Goal: Task Accomplishment & Management: Manage account settings

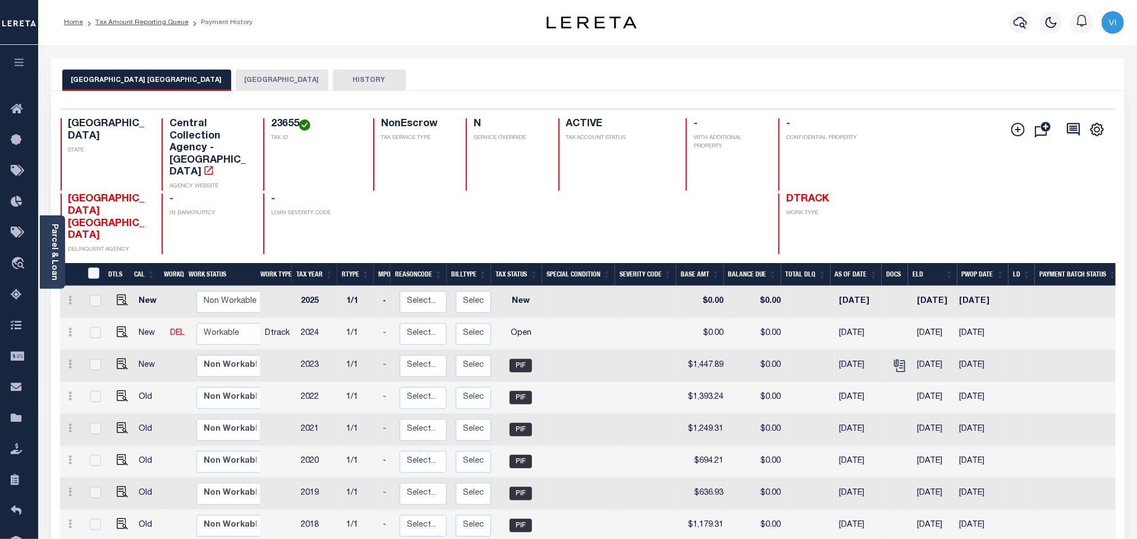
click at [128, 318] on td at bounding box center [121, 334] width 28 height 32
checkbox input "true"
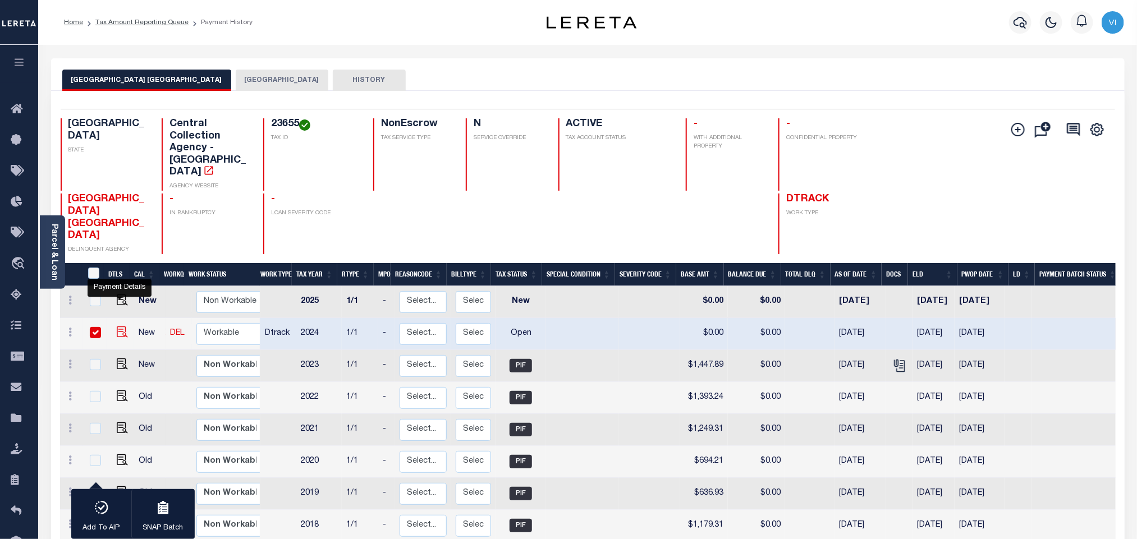
click at [122, 327] on img "" at bounding box center [122, 332] width 11 height 11
checkbox input "false"
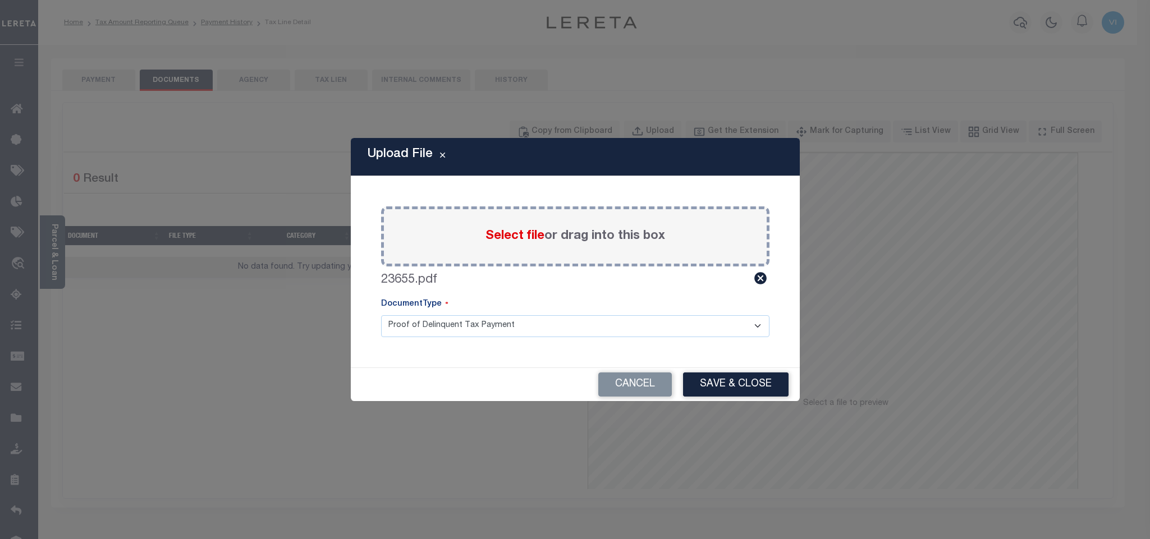
click at [401, 332] on select "Proof of Delinquent Tax Payment" at bounding box center [575, 326] width 388 height 22
click at [381, 315] on select "Proof of Delinquent Tax Payment" at bounding box center [575, 326] width 388 height 22
click at [722, 381] on button "Save & Close" at bounding box center [736, 385] width 106 height 24
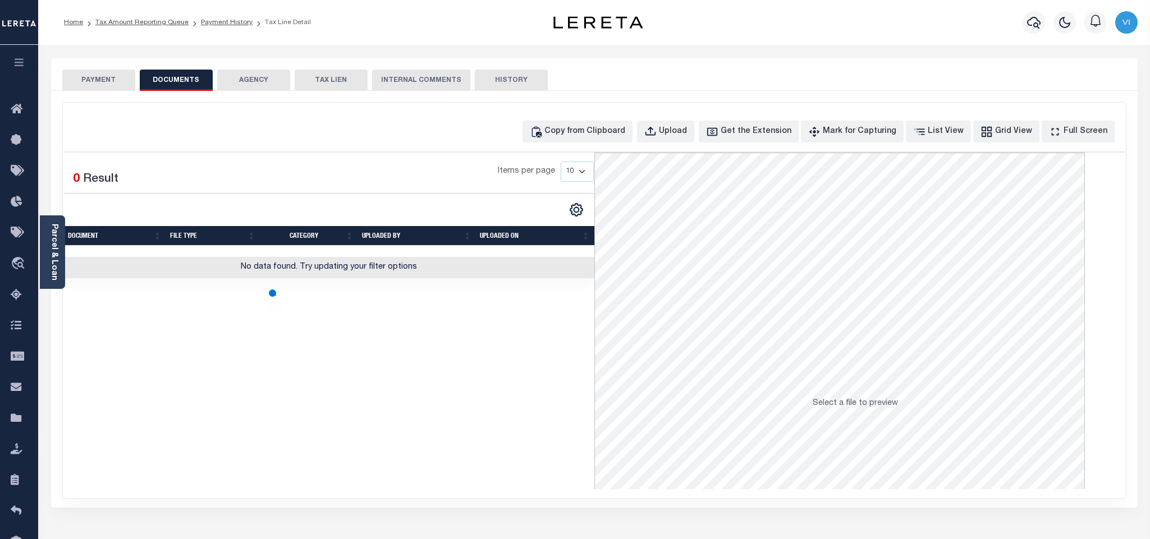
click at [106, 86] on button "PAYMENT" at bounding box center [98, 80] width 73 height 21
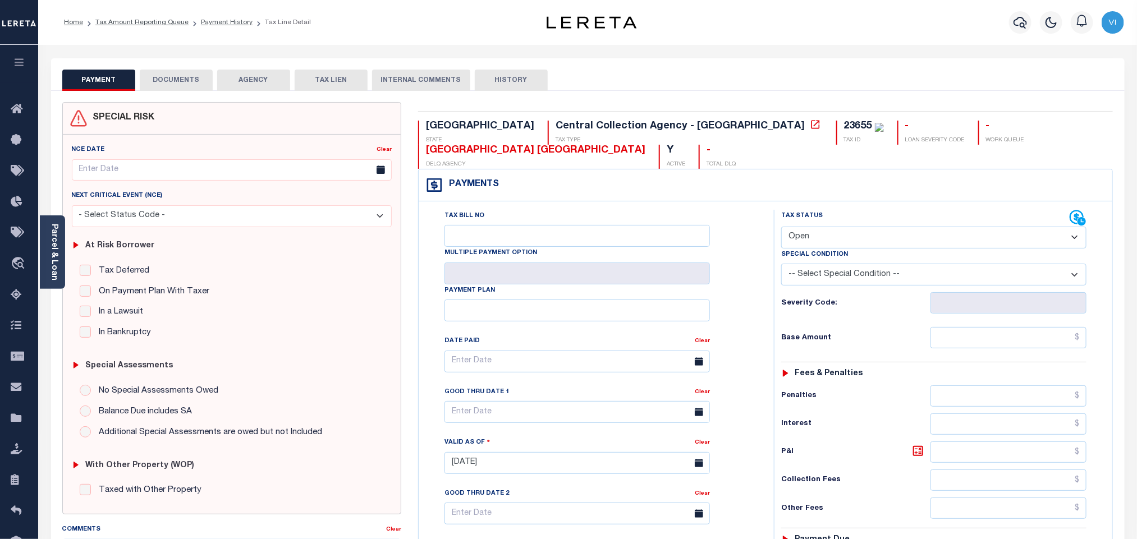
click at [811, 240] on select "- Select Status Code - Open Due/Unpaid Paid Incomplete No Tax Due Internal Refu…" at bounding box center [933, 238] width 305 height 22
select select "PYD"
click at [781, 228] on select "- Select Status Code - Open Due/Unpaid Paid Incomplete No Tax Due Internal Refu…" at bounding box center [933, 238] width 305 height 22
type input "[DATE]"
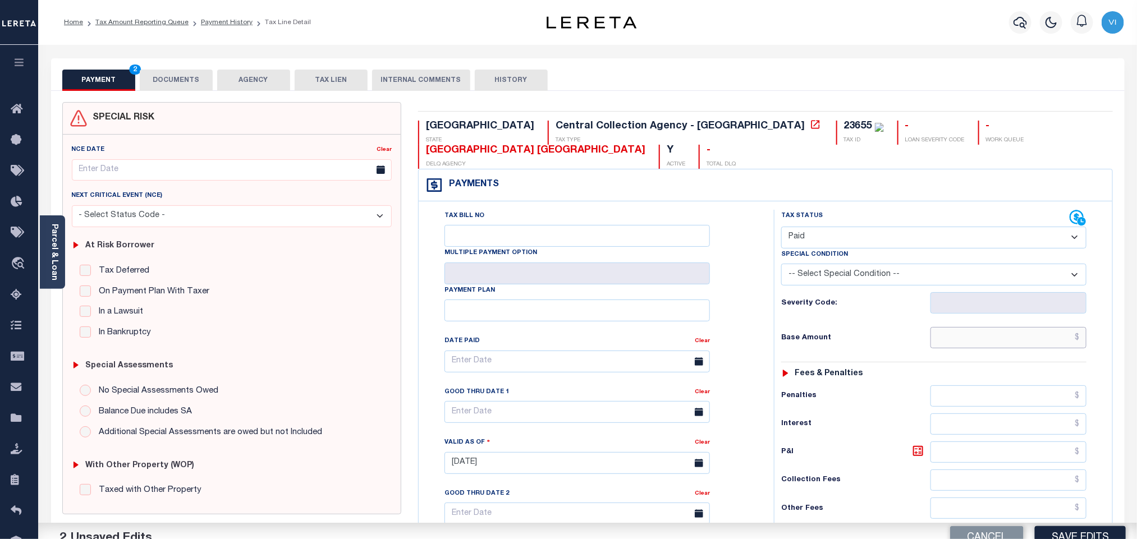
click at [957, 342] on input "text" at bounding box center [1009, 337] width 157 height 21
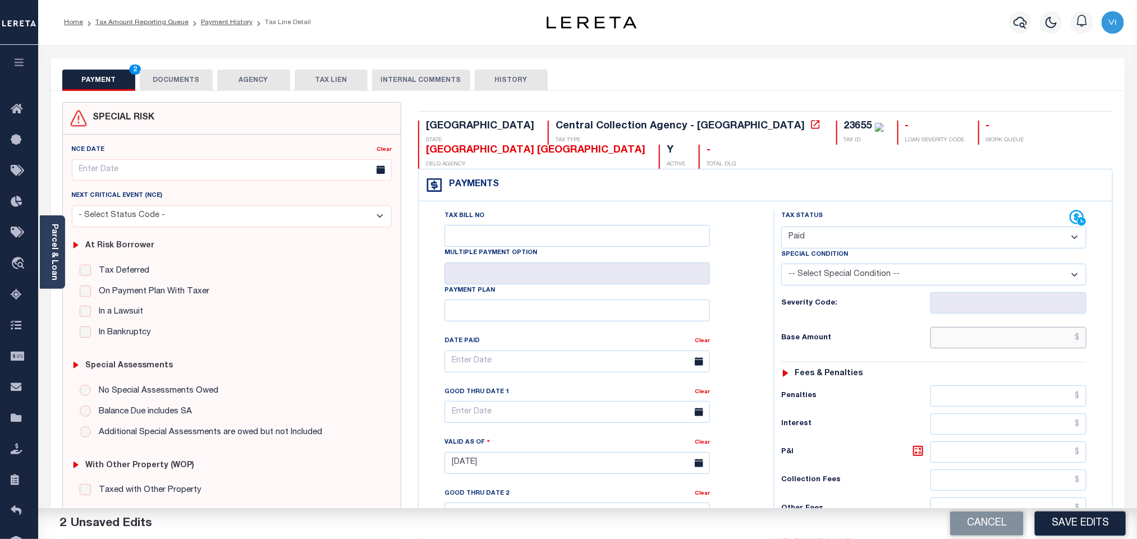
paste input "1,671.35"
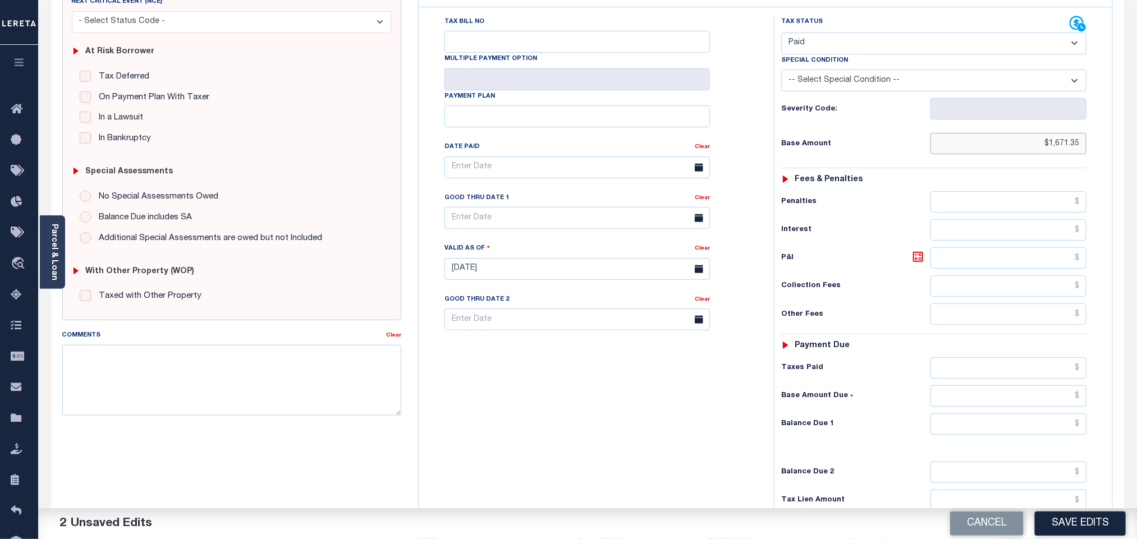
scroll to position [317, 0]
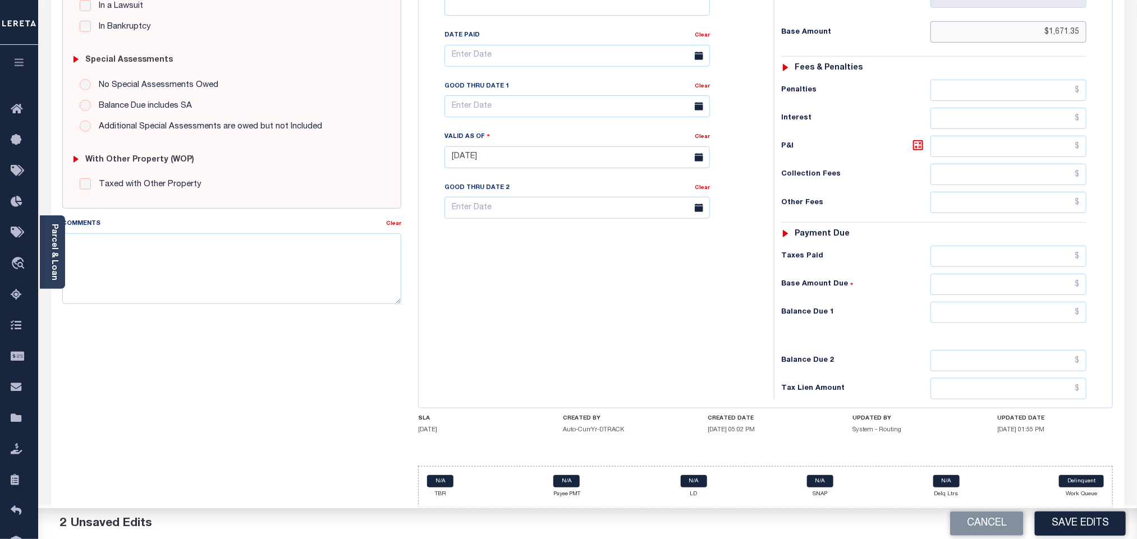
type input "$1,671.35"
click at [954, 256] on input "text" at bounding box center [1009, 256] width 157 height 21
paste input "1,671.35"
type input "$1,671.35"
click at [963, 322] on input "text" at bounding box center [1009, 312] width 157 height 21
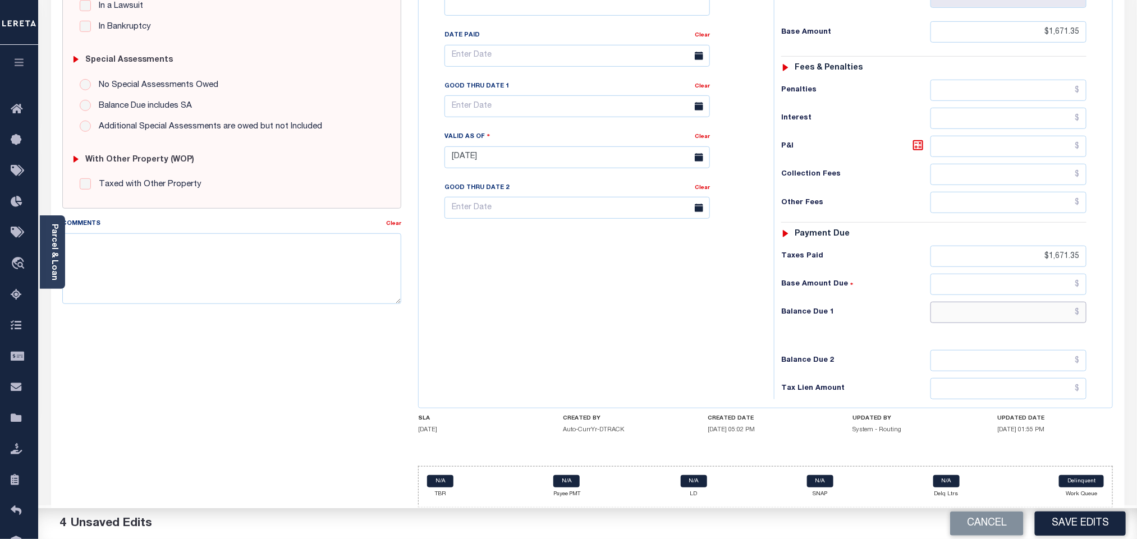
type input "$0.00"
click at [1076, 522] on button "Save Edits" at bounding box center [1080, 524] width 91 height 24
checkbox input "false"
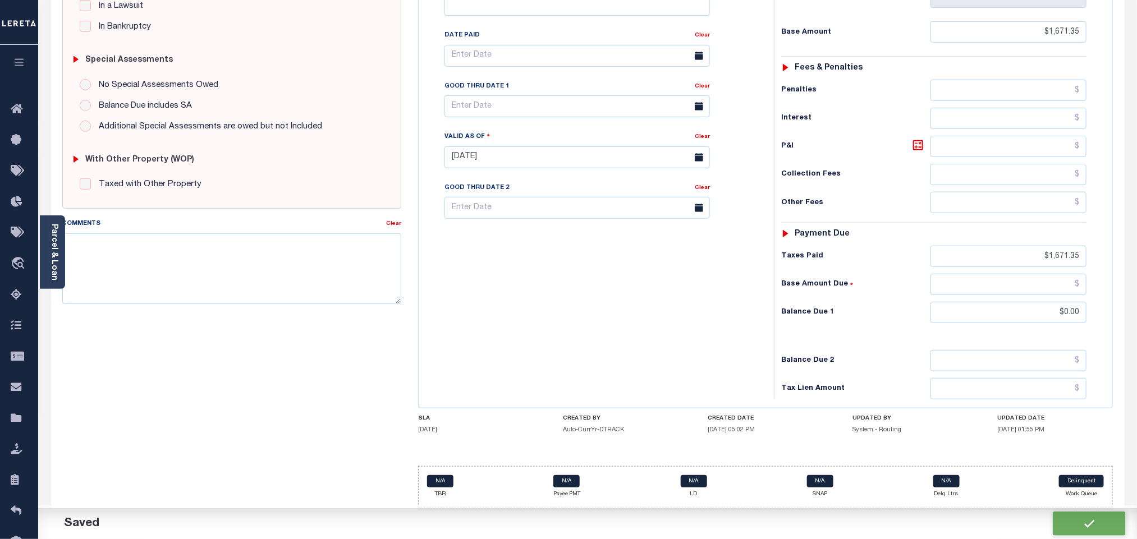
checkbox input "false"
type input "$1,671.35"
type input "$0"
